Goal: Use online tool/utility: Utilize a website feature to perform a specific function

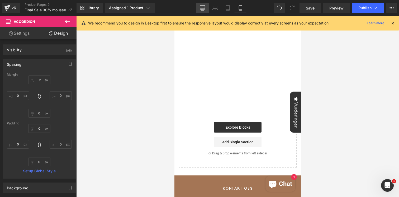
click at [201, 8] on icon at bounding box center [202, 7] width 5 height 5
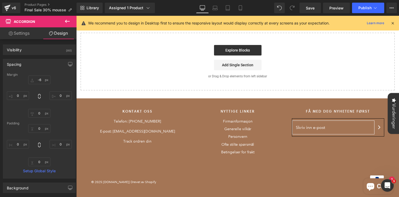
type input "0"
type input "30"
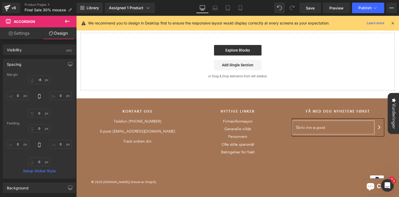
type input "0"
type input "30"
type input "0"
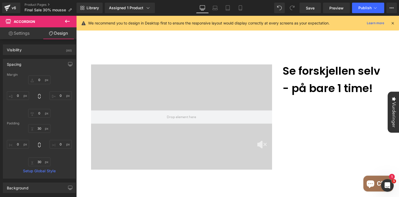
scroll to position [329, 0]
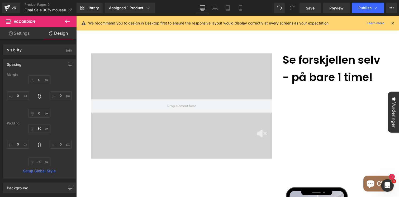
click at [178, 72] on div at bounding box center [181, 106] width 181 height 105
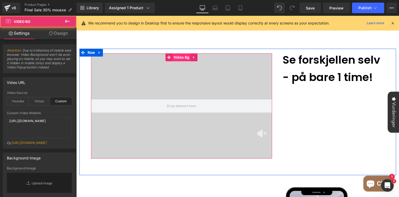
click at [182, 54] on span "Video Bg" at bounding box center [181, 58] width 18 height 8
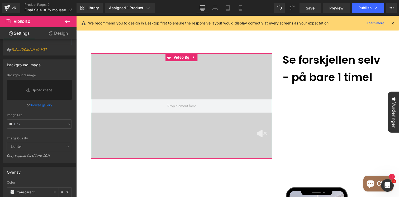
scroll to position [84, 0]
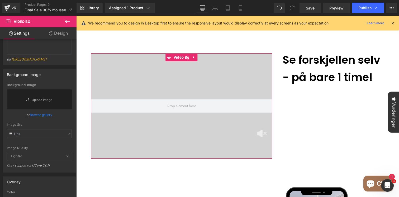
click at [59, 36] on link "Design" at bounding box center [58, 33] width 38 height 12
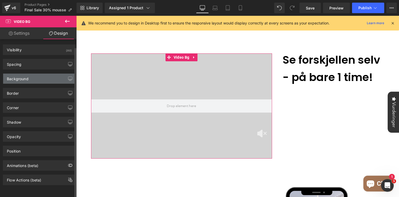
scroll to position [3, 0]
click at [37, 79] on div "Background" at bounding box center [39, 79] width 72 height 10
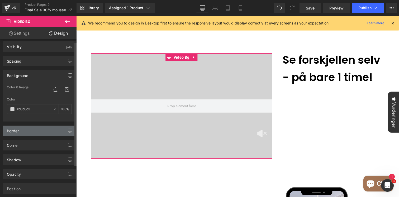
click at [17, 132] on div "Border" at bounding box center [13, 129] width 12 height 7
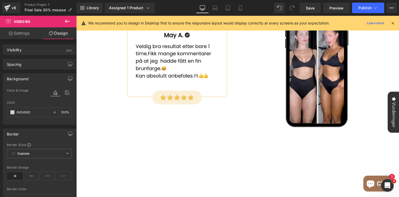
scroll to position [534, 0]
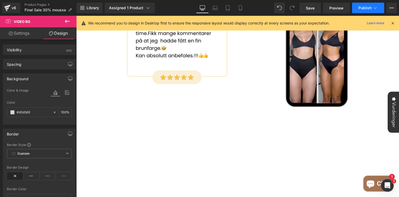
click at [358, 11] on button "Publish" at bounding box center [368, 8] width 32 height 11
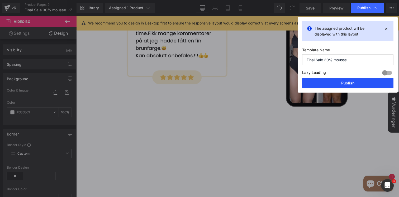
drag, startPoint x: 324, startPoint y: 80, endPoint x: 232, endPoint y: 137, distance: 107.5
click at [324, 80] on button "Publish" at bounding box center [347, 83] width 91 height 11
